Goal: Task Accomplishment & Management: Manage account settings

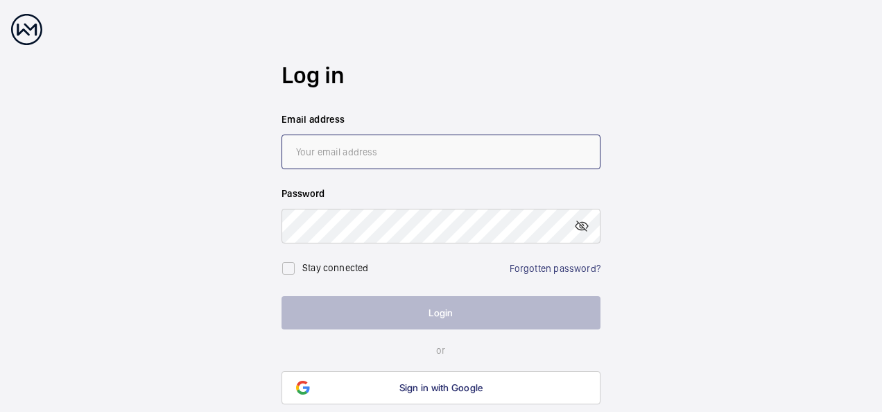
type input "[EMAIL_ADDRESS][DOMAIN_NAME]"
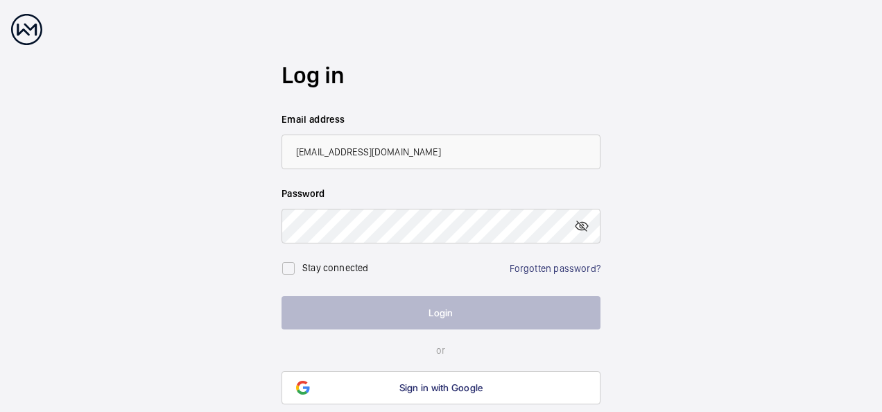
click at [375, 303] on button "Login" at bounding box center [441, 312] width 319 height 33
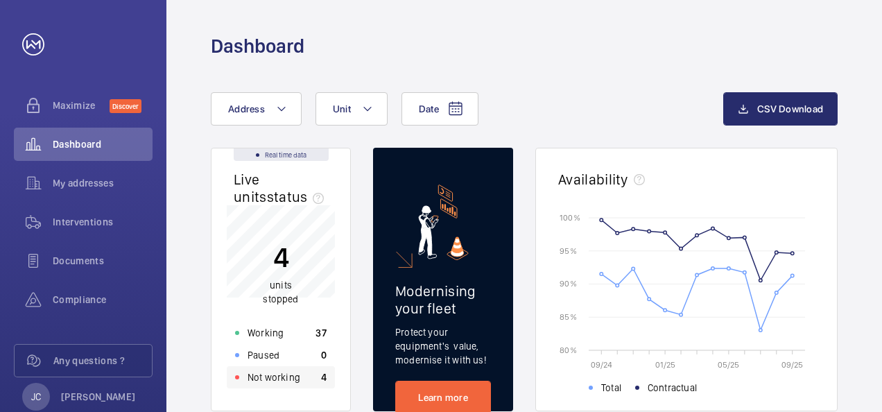
click at [254, 371] on p "Not working" at bounding box center [274, 377] width 53 height 14
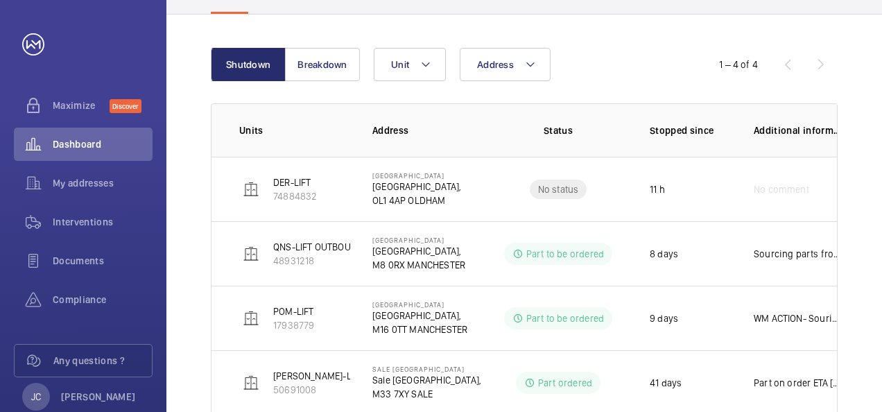
scroll to position [174, 0]
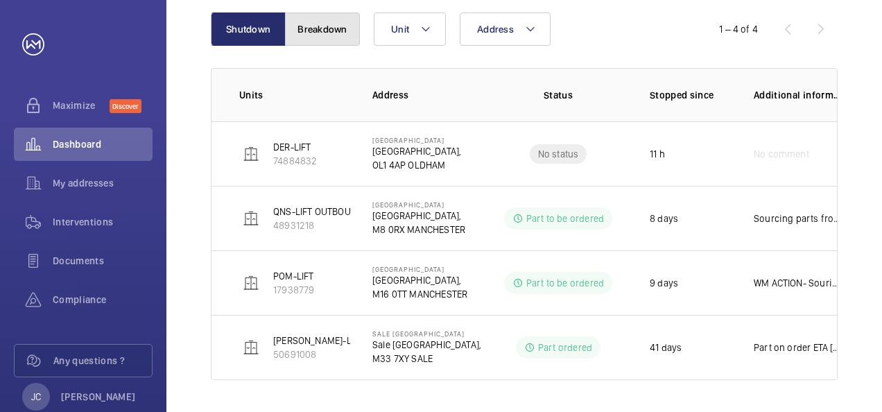
click at [347, 36] on button "Breakdown" at bounding box center [322, 28] width 75 height 33
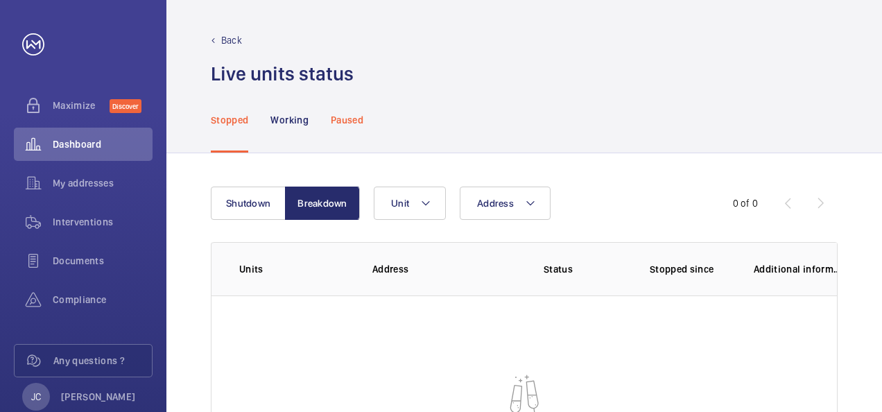
click at [363, 114] on p "Paused" at bounding box center [347, 120] width 33 height 14
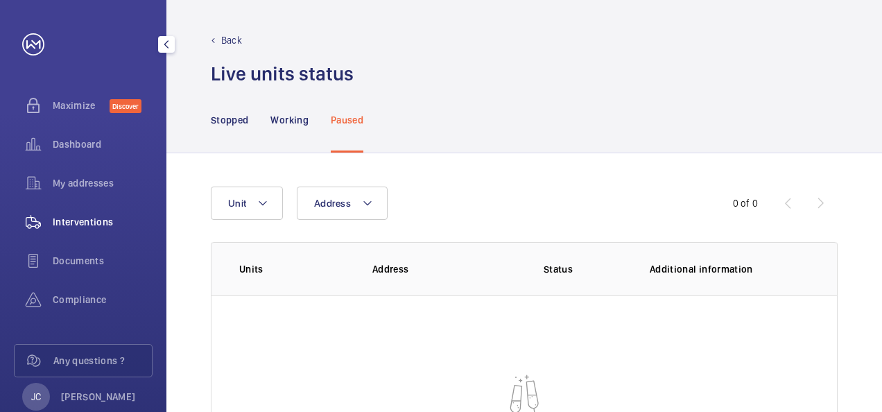
click at [104, 227] on span "Interventions" at bounding box center [103, 222] width 100 height 14
